Goal: Complete application form

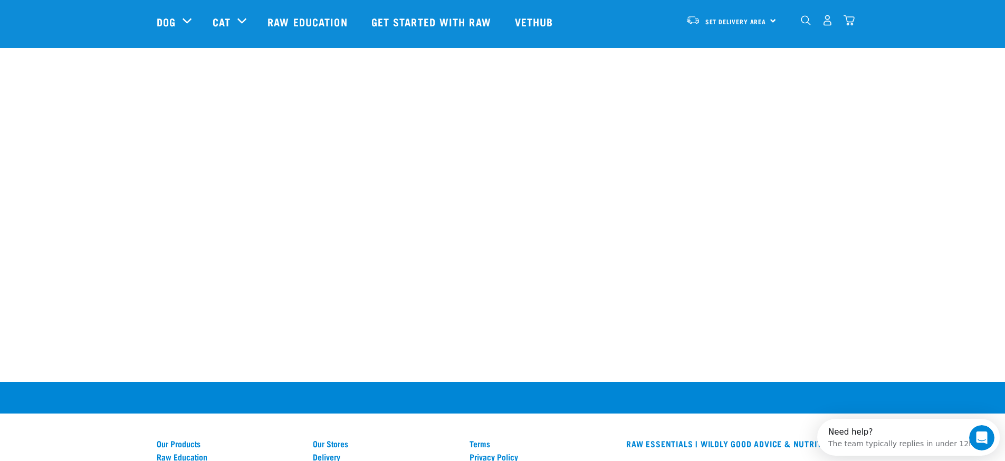
scroll to position [958, 0]
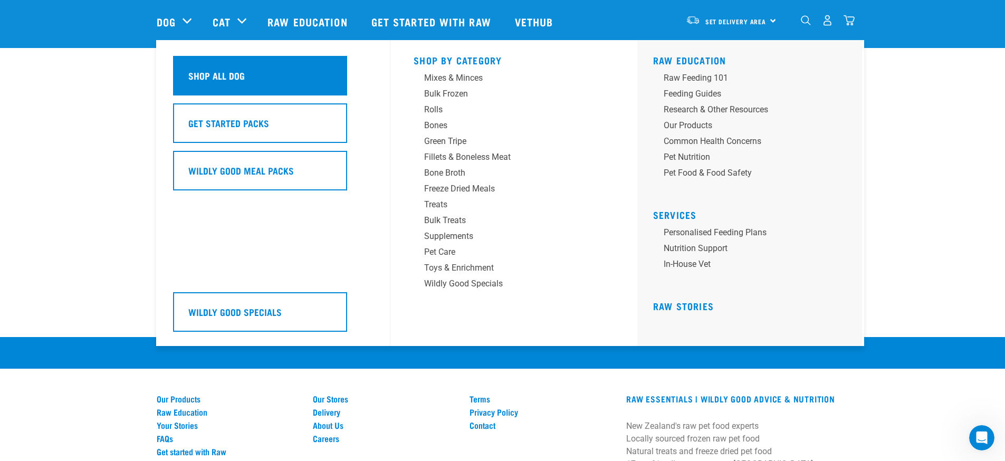
click at [204, 67] on div "Shop All Dog" at bounding box center [260, 76] width 174 height 40
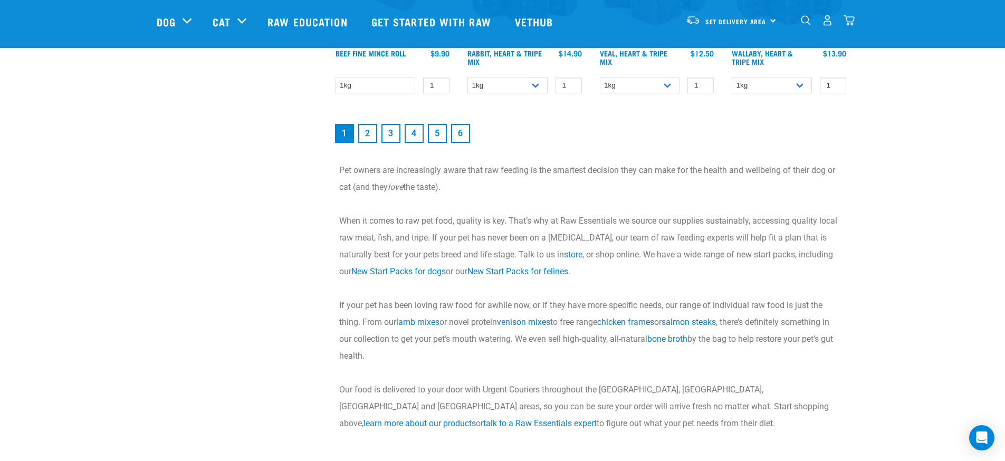
scroll to position [1626, 0]
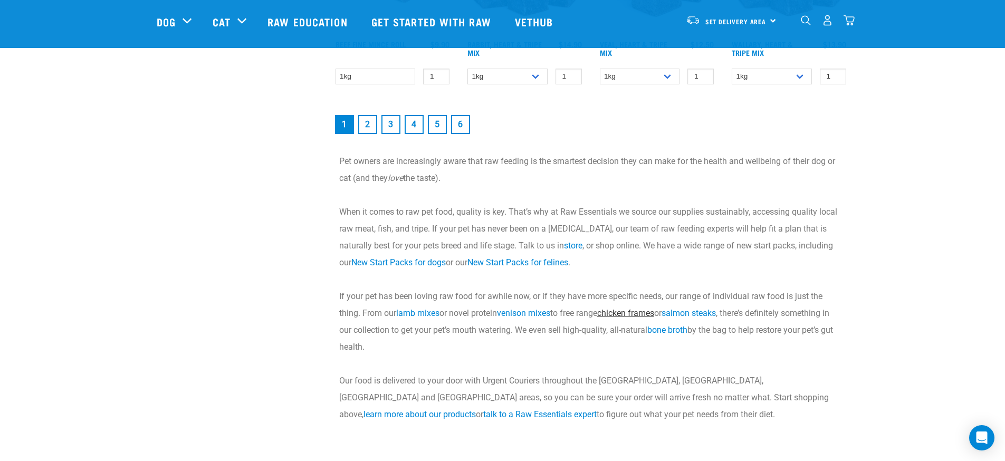
click at [649, 310] on link "chicken frames" at bounding box center [625, 313] width 57 height 10
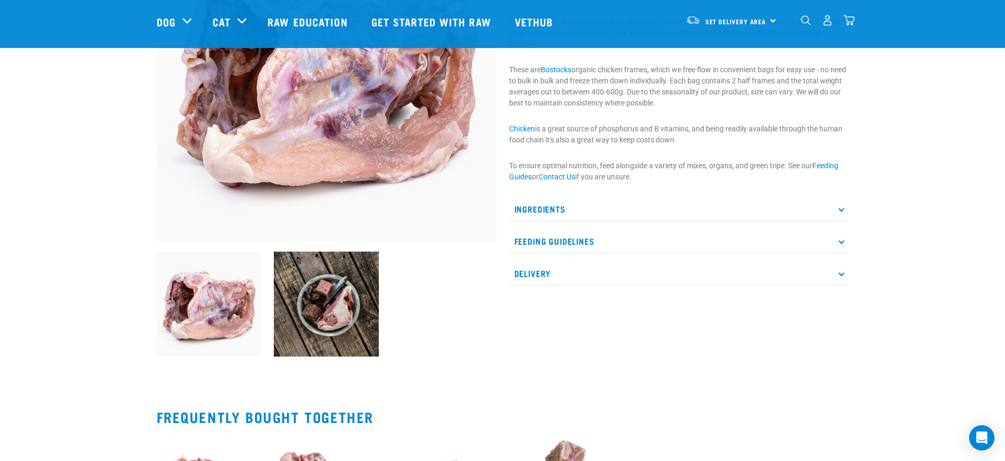
scroll to position [187, 0]
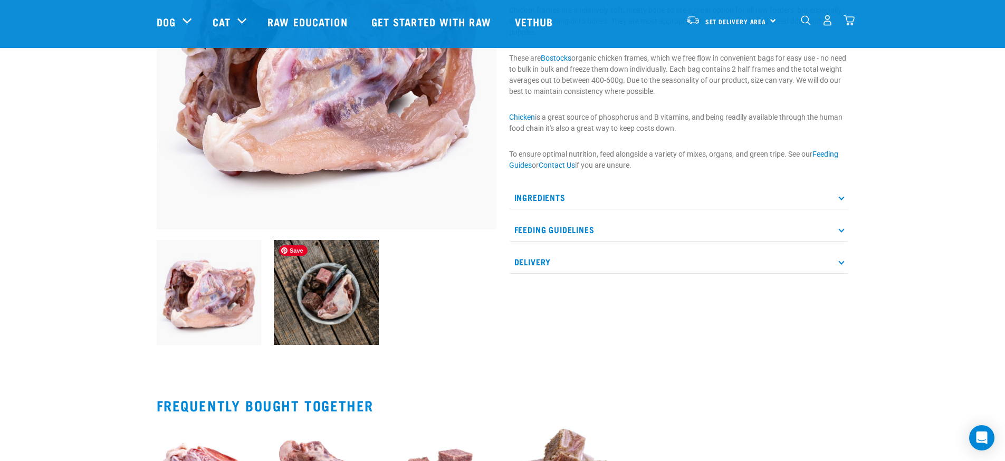
click at [342, 294] on img at bounding box center [326, 292] width 105 height 105
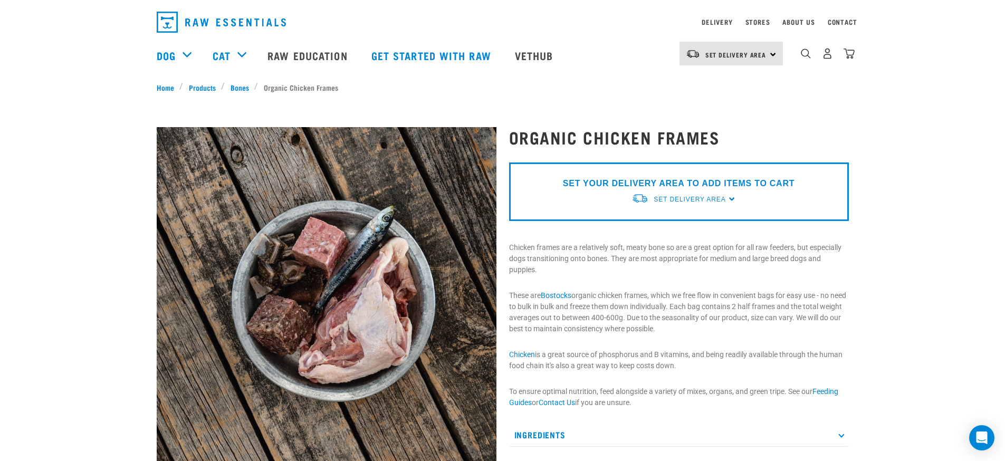
scroll to position [27, 0]
click at [742, 180] on p "SET YOUR DELIVERY AREA TO ADD ITEMS TO CART" at bounding box center [678, 184] width 231 height 13
click at [691, 199] on span "Set Delivery Area" at bounding box center [689, 199] width 72 height 7
click at [678, 222] on link "[GEOGRAPHIC_DATA]" at bounding box center [683, 224] width 105 height 17
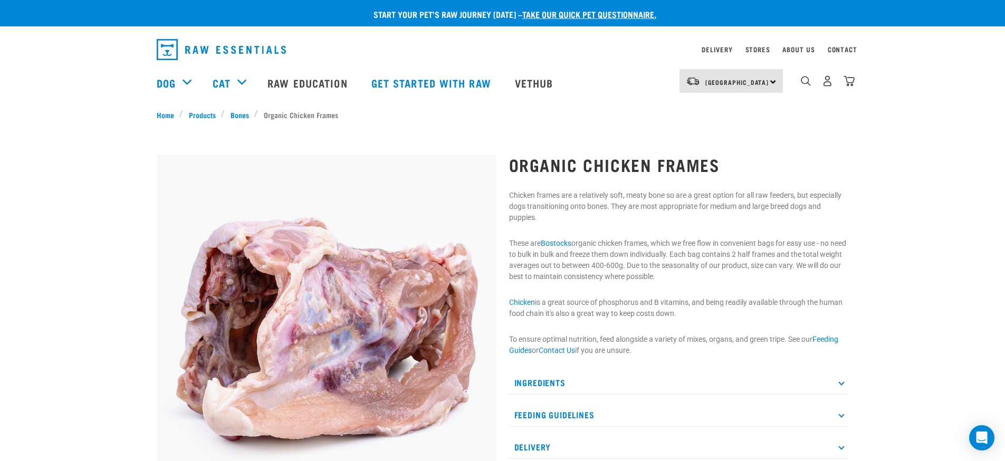
click at [559, 12] on link "take our quick pet questionnaire." at bounding box center [589, 14] width 134 height 5
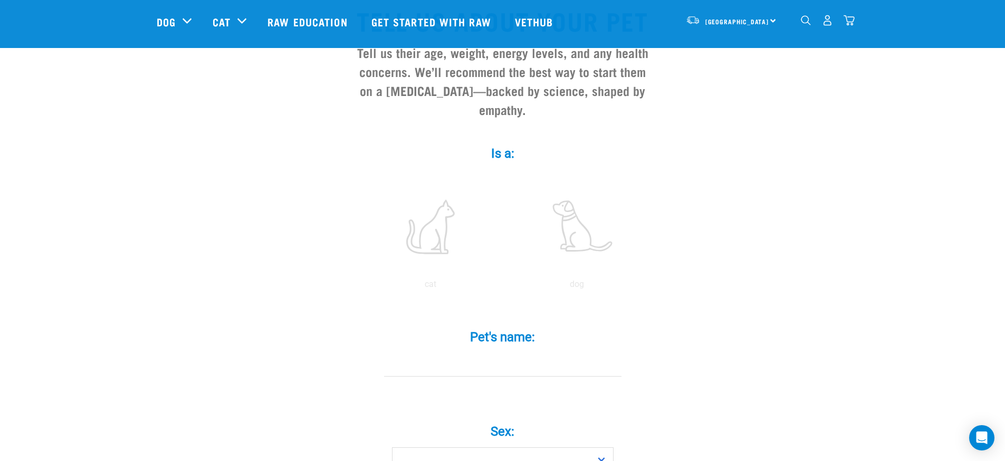
scroll to position [159, 0]
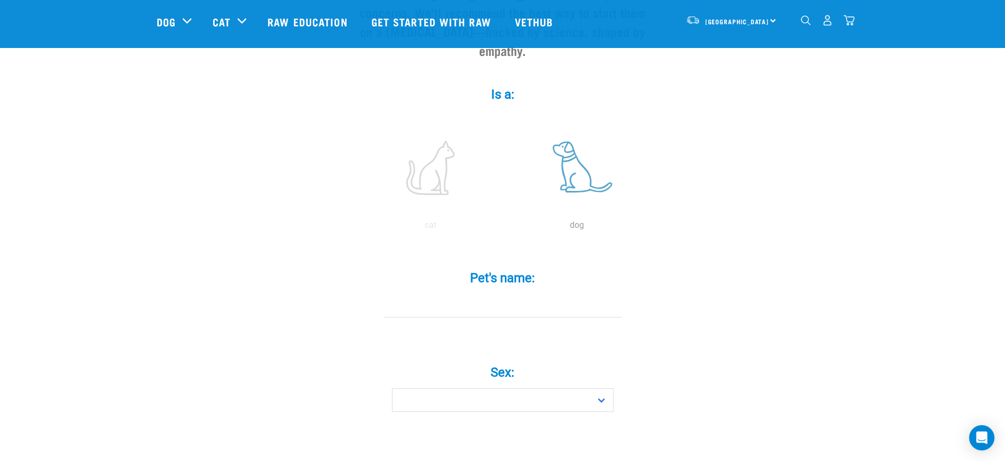
click at [574, 149] on label at bounding box center [577, 168] width 142 height 90
click at [504, 228] on input "radio" at bounding box center [504, 228] width 0 height 0
click at [511, 294] on input "Pet's name: *" at bounding box center [502, 306] width 237 height 24
type input "l"
click at [555, 388] on select "Boy Girl" at bounding box center [502, 400] width 221 height 24
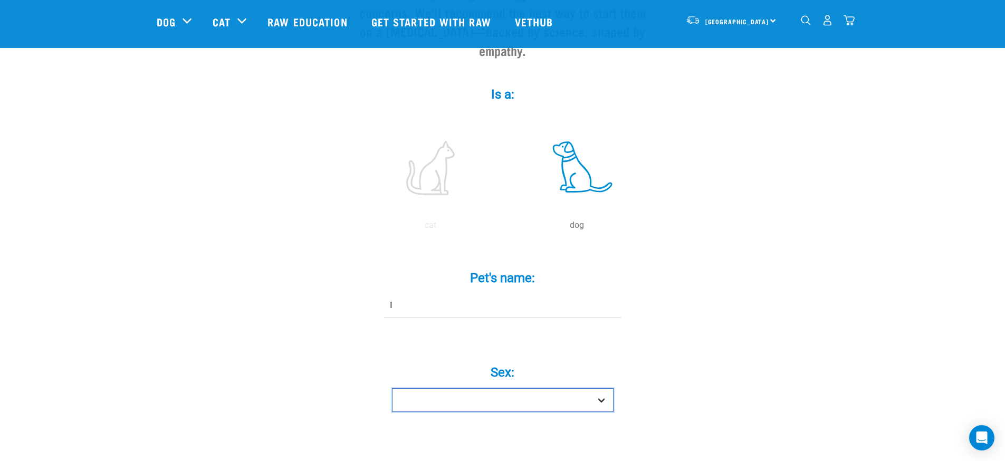
select select "girl"
click at [392, 388] on select "Boy Girl" at bounding box center [502, 400] width 221 height 24
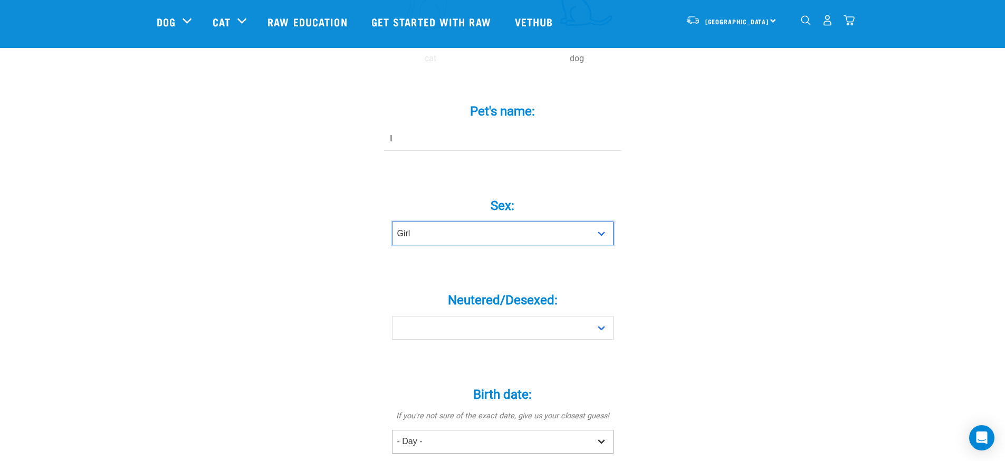
scroll to position [328, 0]
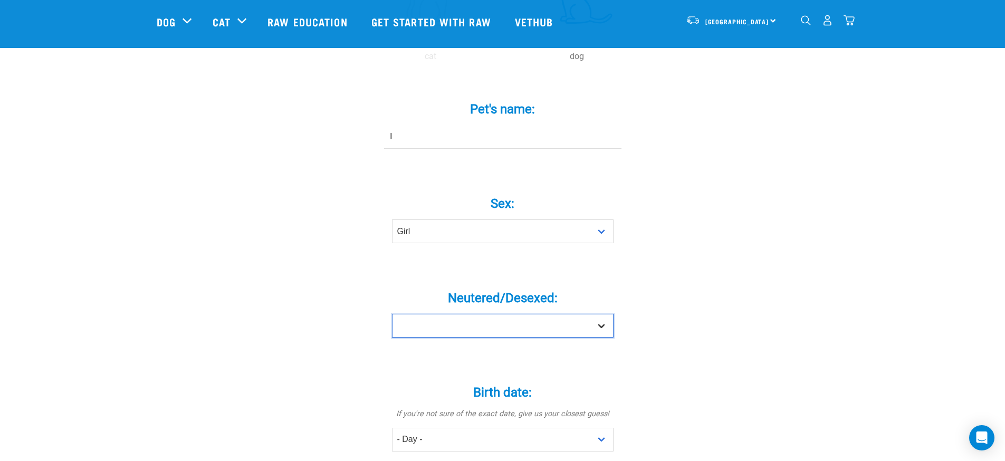
click at [586, 314] on select "Yes No" at bounding box center [502, 326] width 221 height 24
select select "yes"
click at [392, 314] on select "Yes No" at bounding box center [502, 326] width 221 height 24
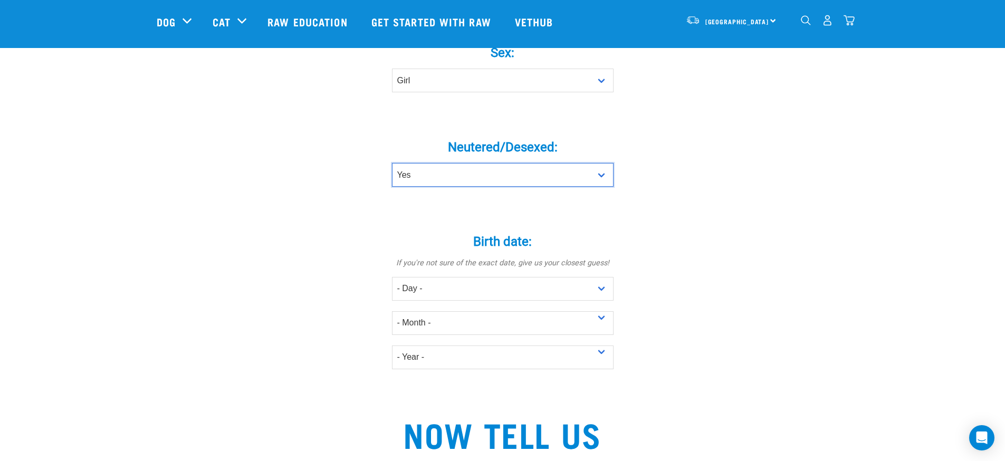
scroll to position [485, 0]
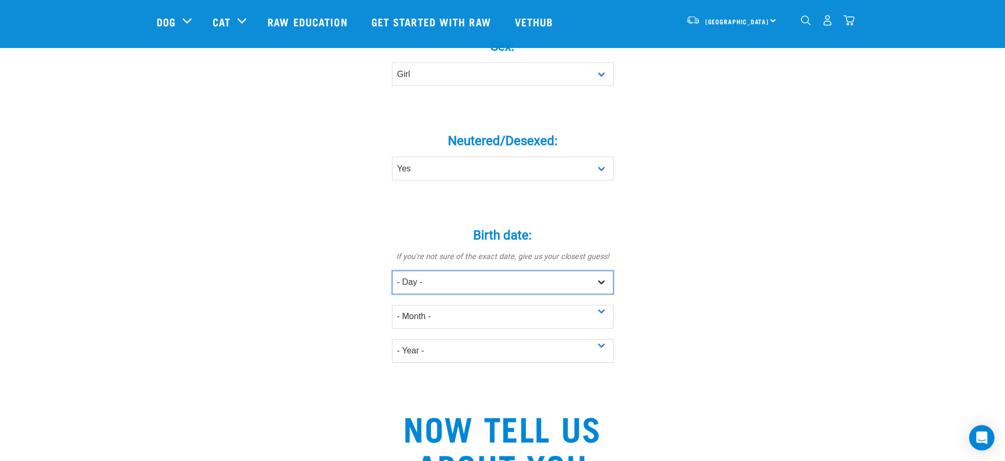
click at [596, 271] on select "- Day - 1 2 3 4 5 6 7 8 9 10 11 12 13 14 15 16 17 18 19 20 21 22 23 24 25 26 27" at bounding box center [502, 283] width 221 height 24
select select "21"
click at [392, 271] on select "- Day - 1 2 3 4 5 6 7 8 9 10 11 12 13 14 15 16 17 18 19 20 21 22 23 24 25 26 27" at bounding box center [502, 283] width 221 height 24
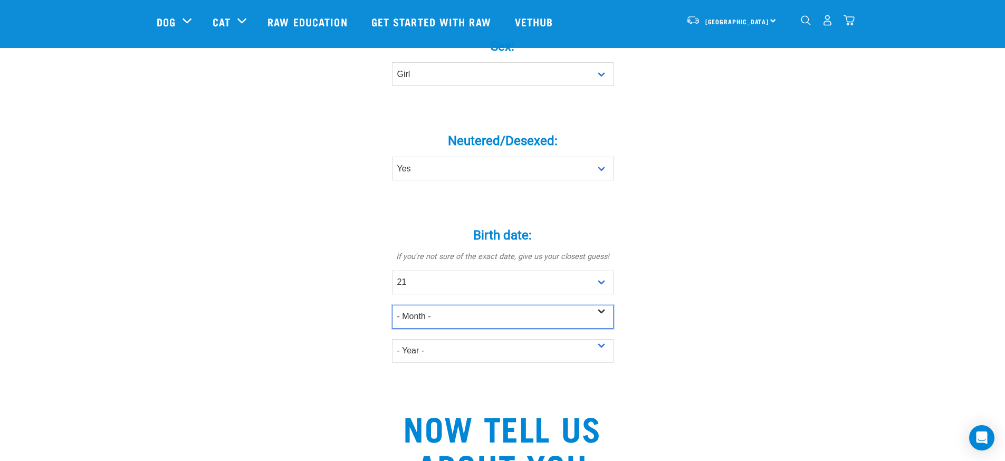
click at [436, 305] on select "- Month - January February March April May June July August September October N…" at bounding box center [502, 317] width 221 height 24
select select "October"
click at [392, 305] on select "- Month - January February March April May June July August September October N…" at bounding box center [502, 317] width 221 height 24
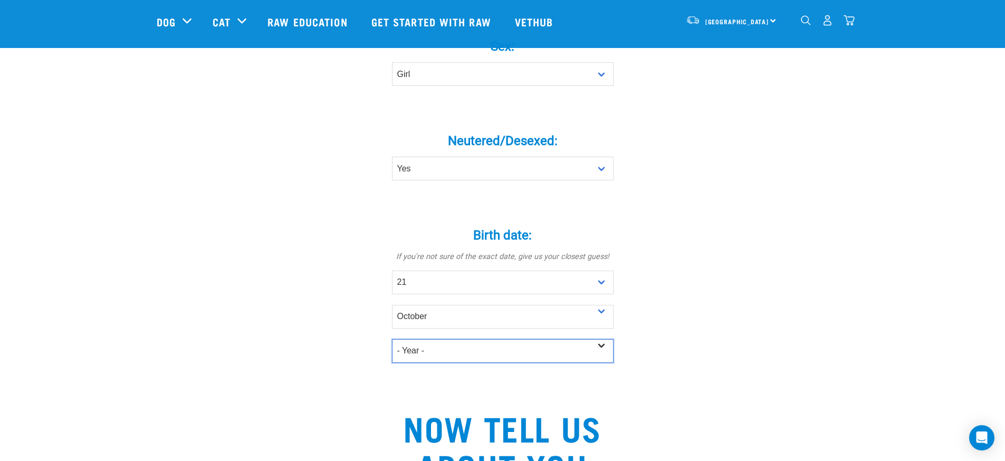
click at [449, 339] on select "- Year - 2025 2024 2023 2022 2021 2020 2019 2018 2017 2016 2015 2014 2013 2012" at bounding box center [502, 351] width 221 height 24
select select "2021"
click at [392, 339] on select "- Year - 2025 2024 2023 2022 2021 2020 2019 2018 2017 2016 2015 2014 2013 2012" at bounding box center [502, 351] width 221 height 24
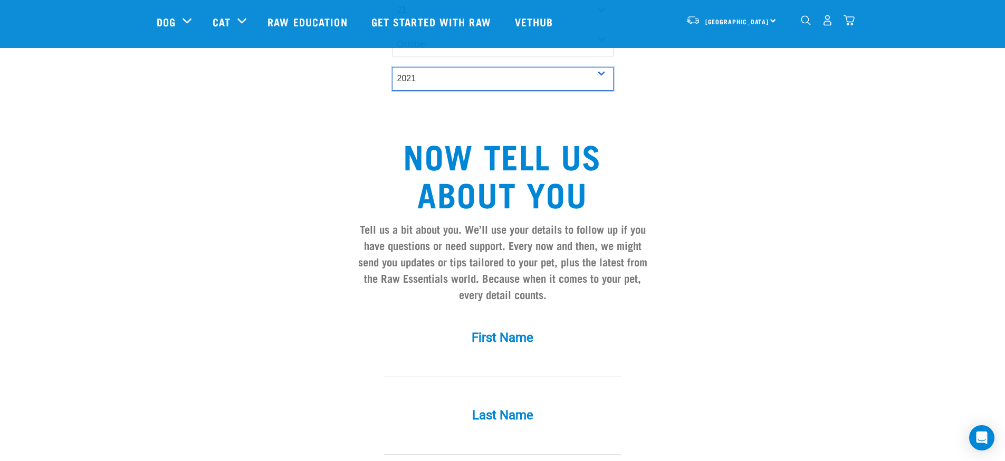
scroll to position [815, 0]
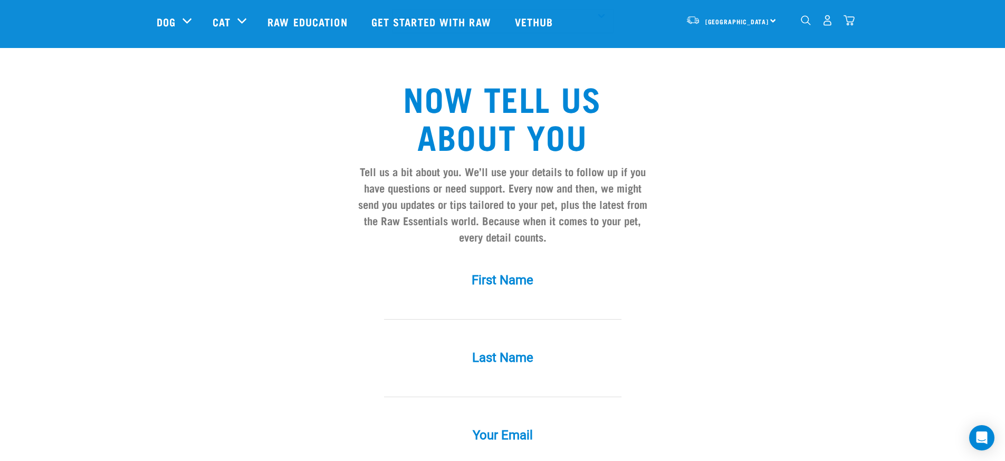
click at [506, 296] on input "First Name *" at bounding box center [502, 308] width 237 height 24
type input "Kelly"
type input "Millea"
type input "[EMAIL_ADDRESS][DOMAIN_NAME]"
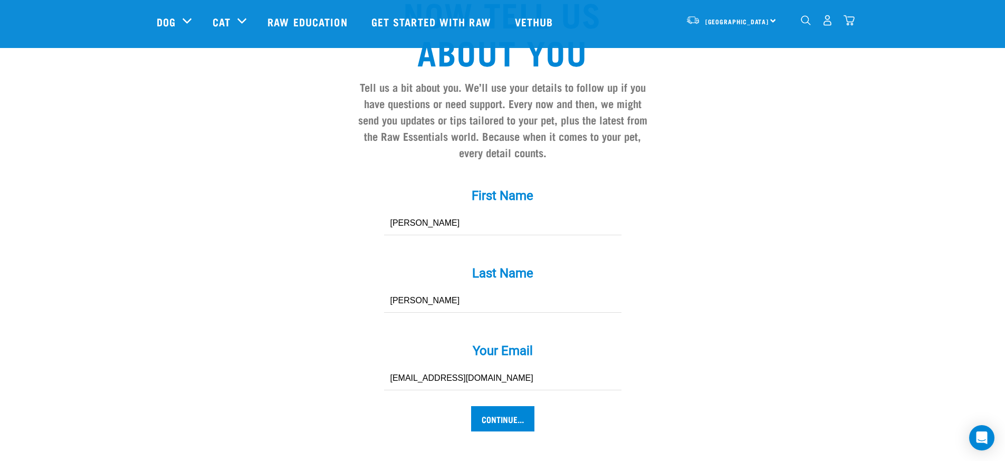
scroll to position [900, 0]
click at [535, 405] on div "Continue..." at bounding box center [503, 417] width 300 height 25
click at [521, 405] on input "Continue..." at bounding box center [502, 417] width 63 height 25
click at [515, 405] on input "Continue..." at bounding box center [502, 417] width 63 height 25
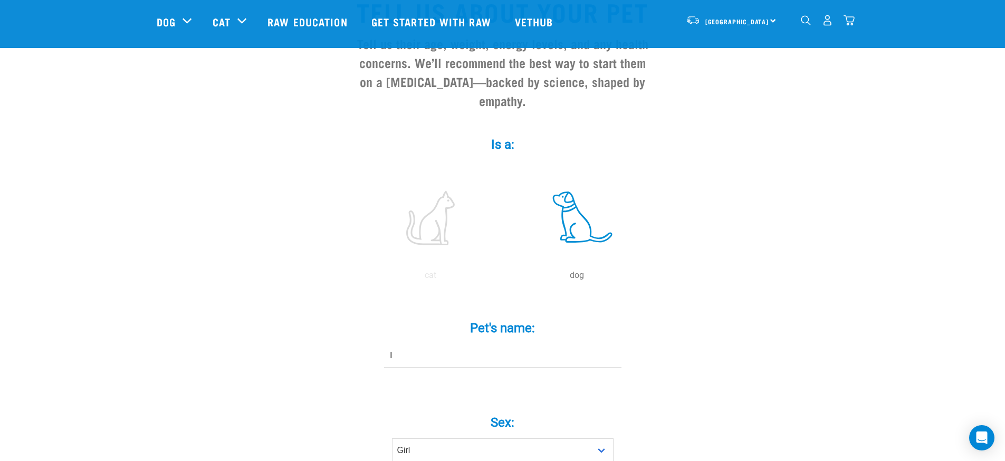
scroll to position [225, 0]
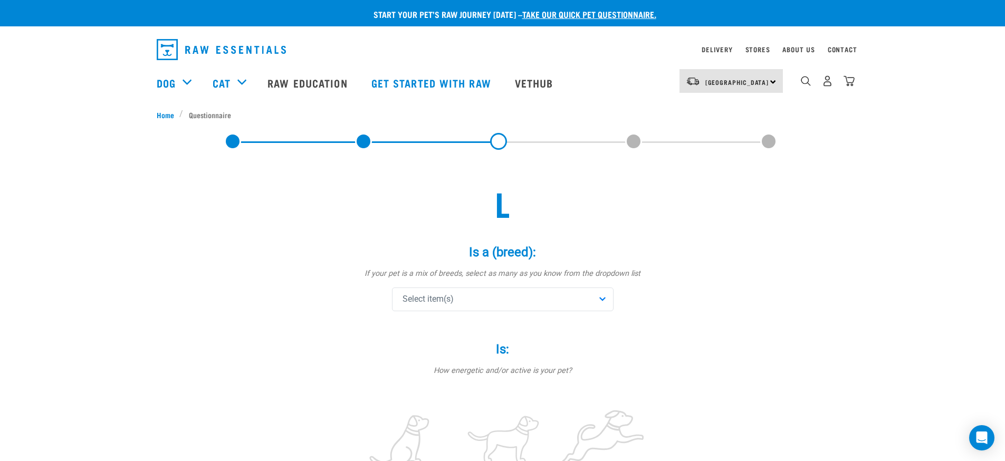
click at [535, 296] on div "Select item(s)" at bounding box center [502, 299] width 221 height 24
click at [478, 334] on input "text" at bounding box center [502, 328] width 216 height 24
type input "lab"
click at [480, 371] on span "Labrador Retriever" at bounding box center [511, 373] width 188 height 11
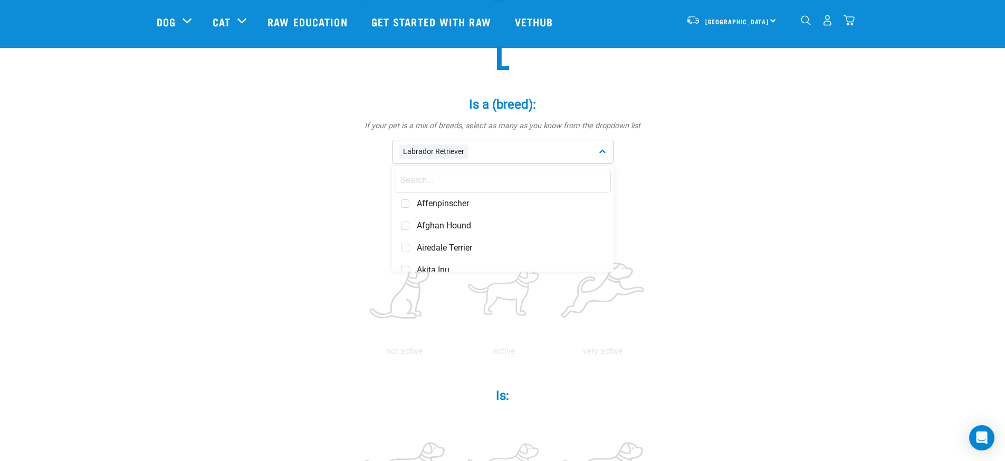
scroll to position [72, 0]
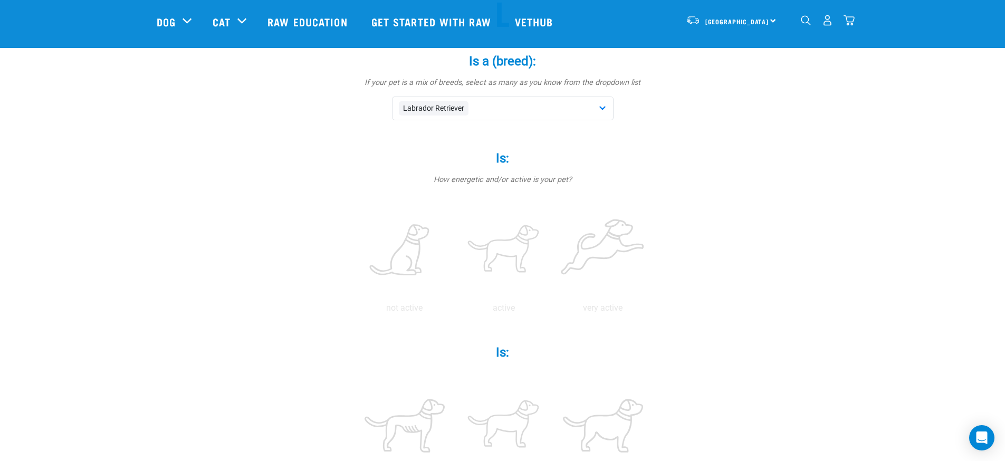
scroll to position [121, 0]
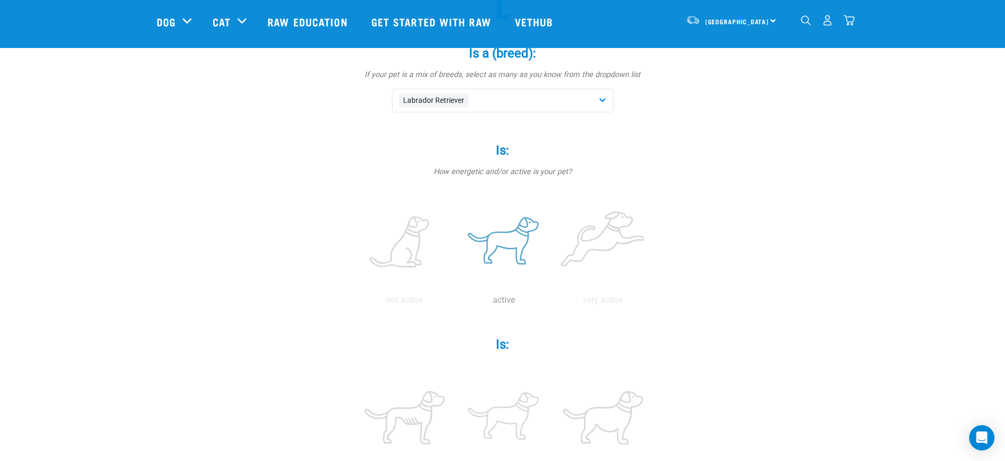
click at [519, 244] on label at bounding box center [503, 243] width 95 height 90
click at [454, 303] on input "radio" at bounding box center [454, 303] width 0 height 0
click at [522, 237] on label at bounding box center [503, 243] width 95 height 90
click at [454, 303] on input "radio" at bounding box center [454, 303] width 0 height 0
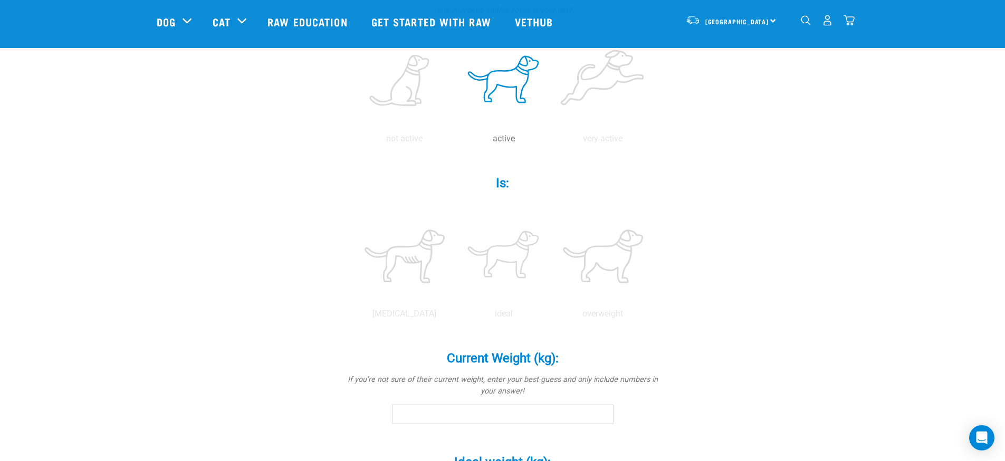
scroll to position [285, 0]
click at [504, 239] on label at bounding box center [503, 254] width 95 height 90
click at [454, 314] on input "radio" at bounding box center [454, 314] width 0 height 0
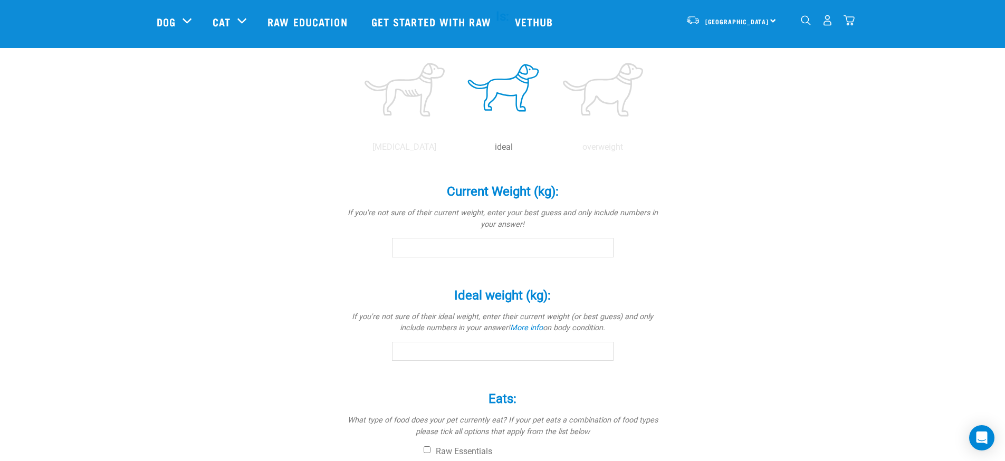
scroll to position [450, 0]
click at [477, 247] on input "Current Weight (kg): *" at bounding box center [502, 246] width 221 height 19
type input "31"
click at [733, 287] on div "l Is a (breed): * If your pet is a mix of breeds, select as many as you know fr…" at bounding box center [503, 122] width 692 height 974
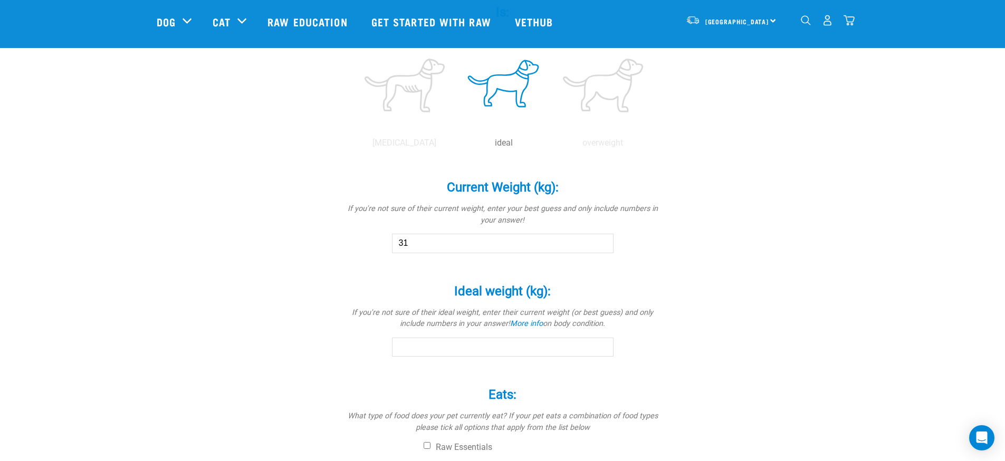
scroll to position [458, 0]
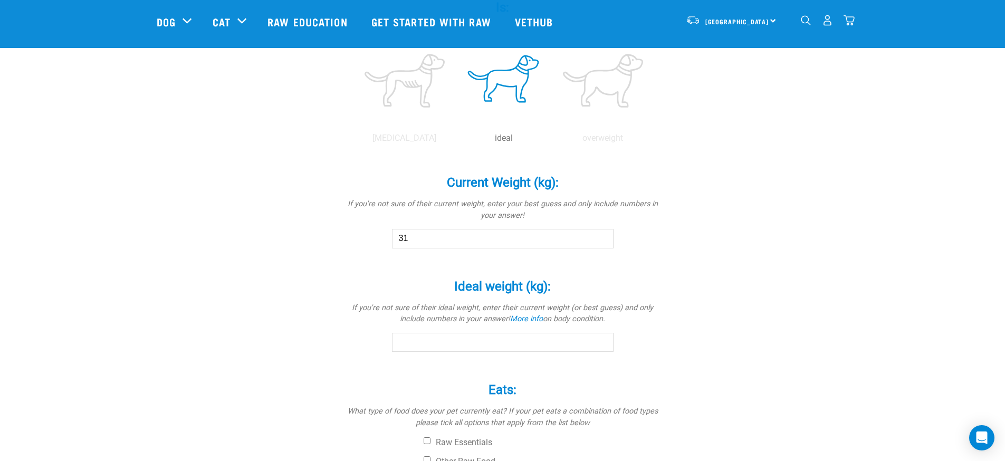
click at [481, 343] on input "Ideal weight (kg): *" at bounding box center [502, 342] width 221 height 19
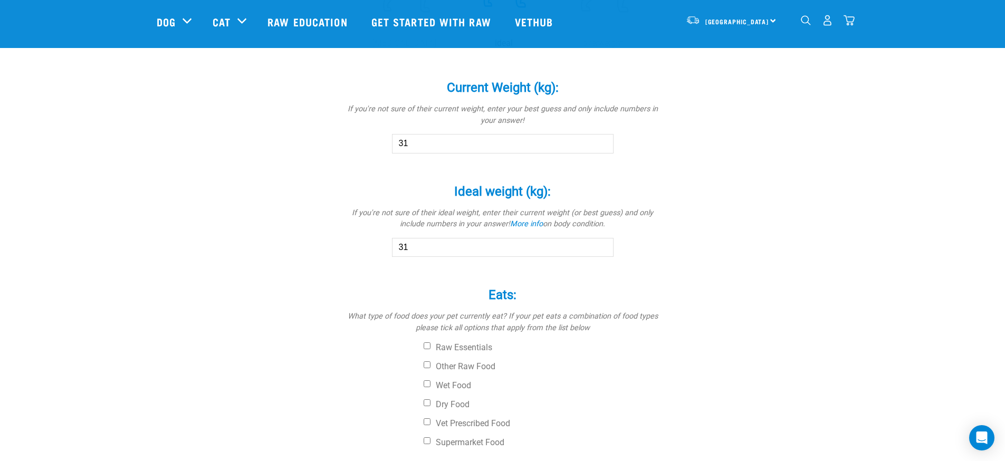
scroll to position [596, 0]
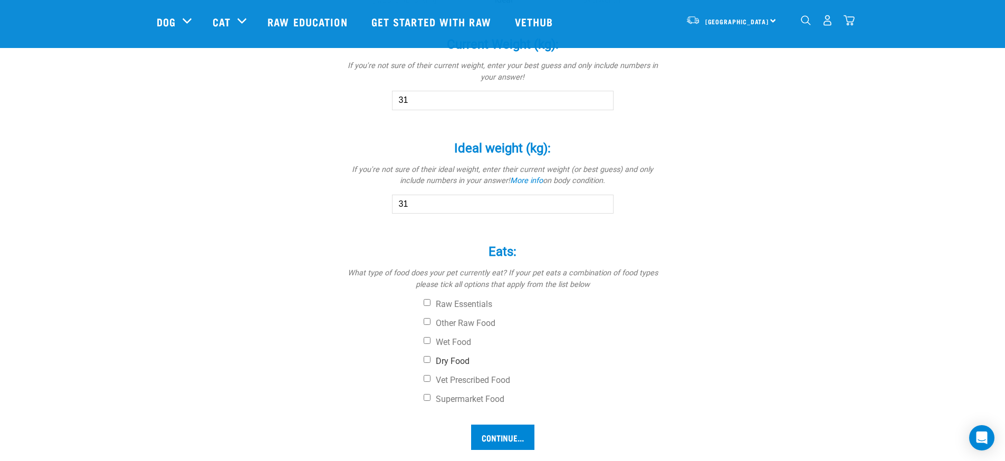
type input "31"
drag, startPoint x: 425, startPoint y: 359, endPoint x: 451, endPoint y: 364, distance: 26.9
click at [425, 359] on input "Dry Food" at bounding box center [426, 359] width 7 height 7
checkbox input "true"
click at [519, 434] on input "Continue..." at bounding box center [502, 436] width 63 height 25
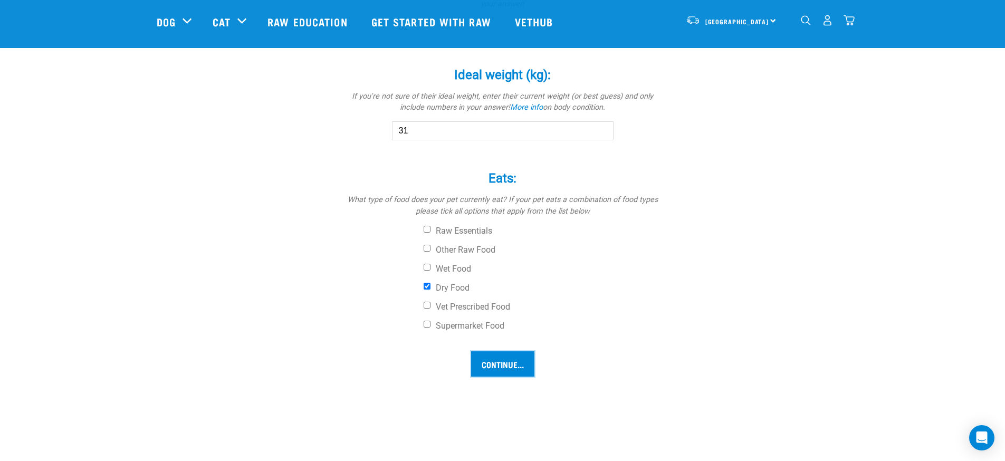
scroll to position [1005, 0]
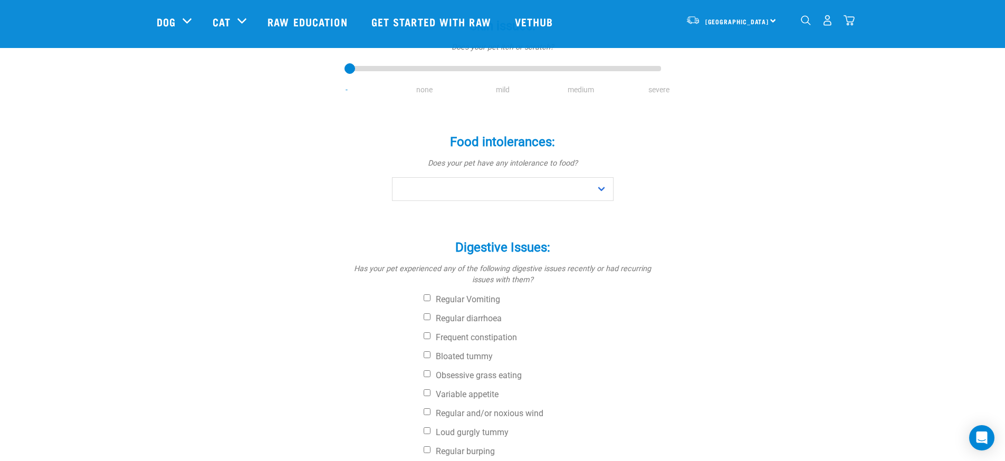
scroll to position [200, 0]
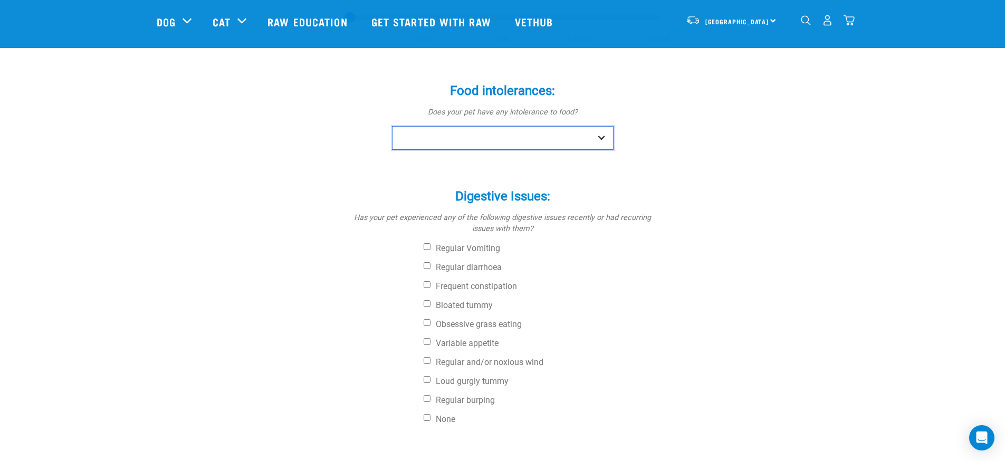
click at [564, 139] on select "No Yes" at bounding box center [502, 138] width 221 height 24
select select "no"
click at [392, 126] on select "No Yes" at bounding box center [502, 138] width 221 height 24
click at [430, 417] on input "None" at bounding box center [426, 417] width 7 height 7
checkbox input "true"
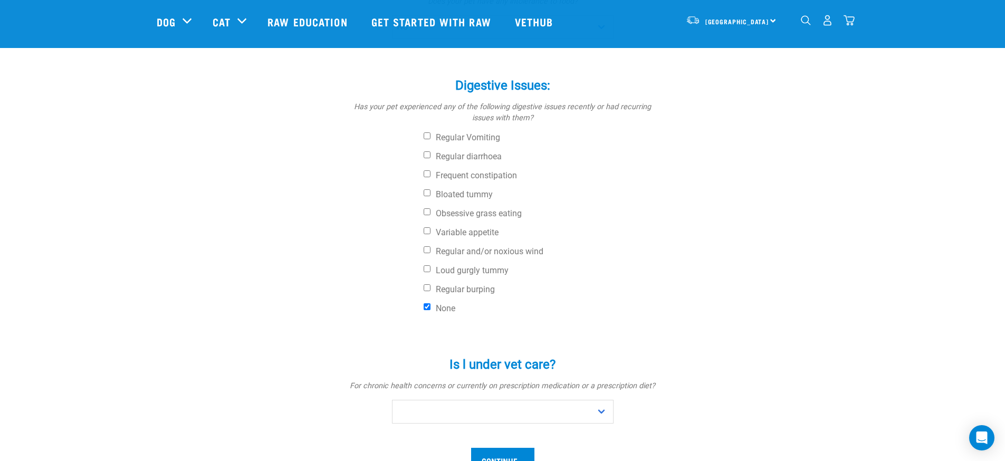
scroll to position [361, 0]
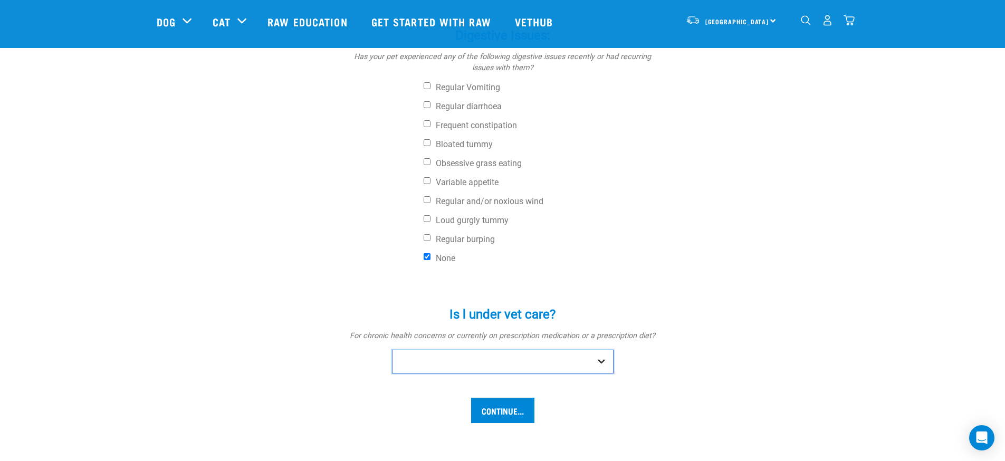
click at [583, 360] on select "No Yes" at bounding box center [502, 362] width 221 height 24
select select "no"
click at [392, 350] on select "No Yes" at bounding box center [502, 362] width 221 height 24
click at [511, 408] on input "Continue..." at bounding box center [502, 410] width 63 height 25
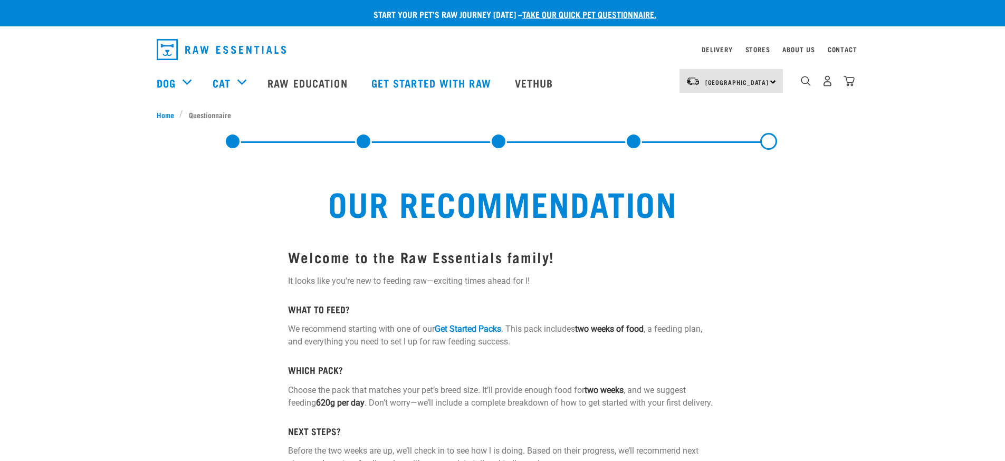
select select "19641"
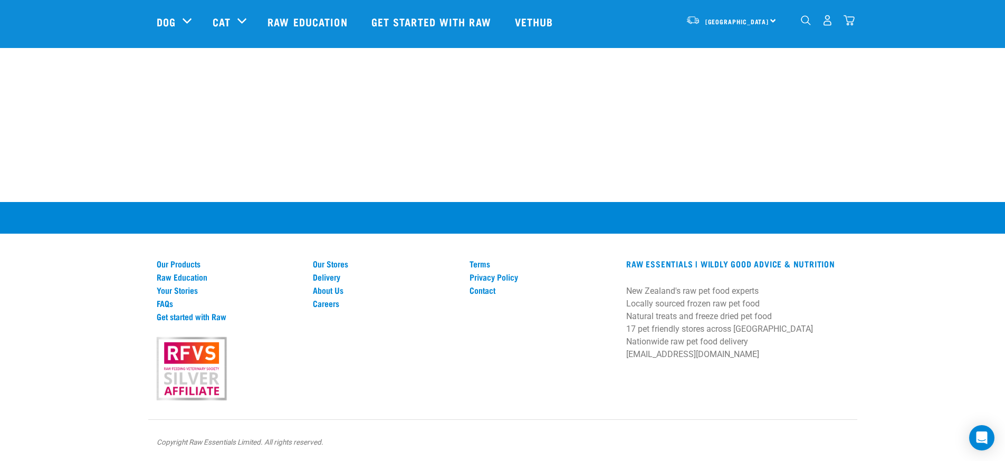
scroll to position [1349, 0]
click at [329, 287] on link "About Us" at bounding box center [385, 289] width 144 height 9
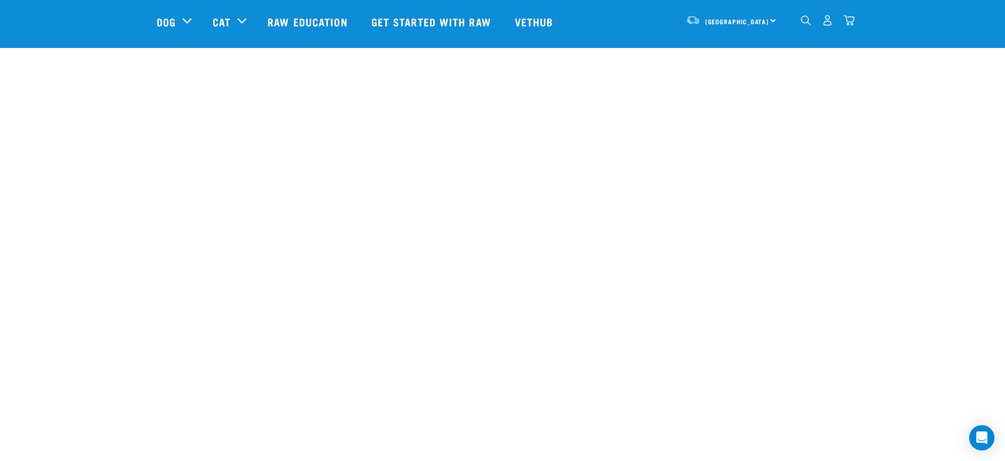
scroll to position [1197, 0]
